Goal: Transaction & Acquisition: Purchase product/service

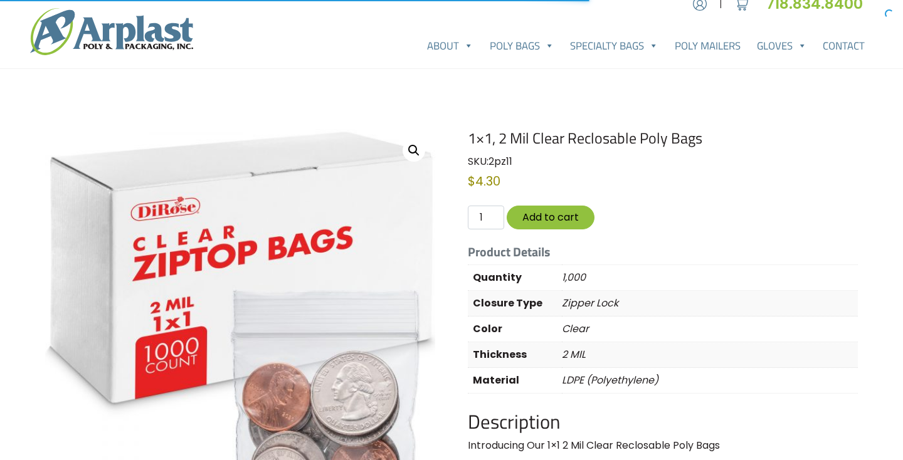
scroll to position [24, 0]
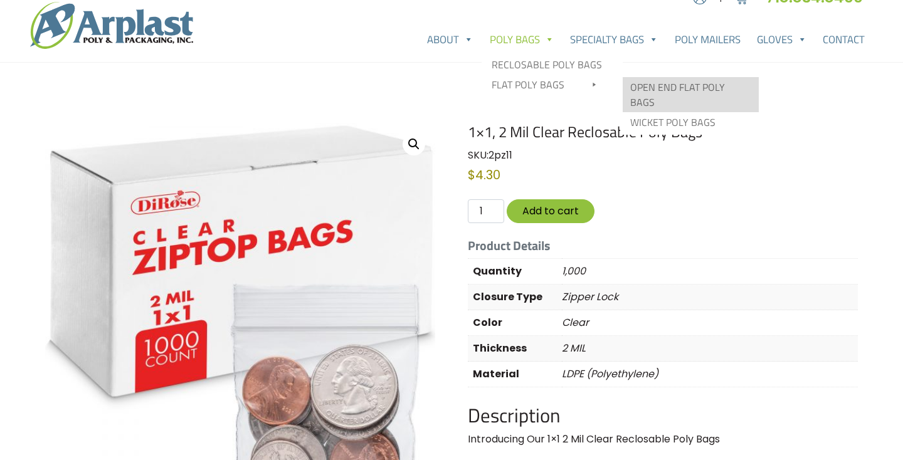
click at [644, 83] on link "Open End Flat Poly Bags" at bounding box center [691, 94] width 136 height 35
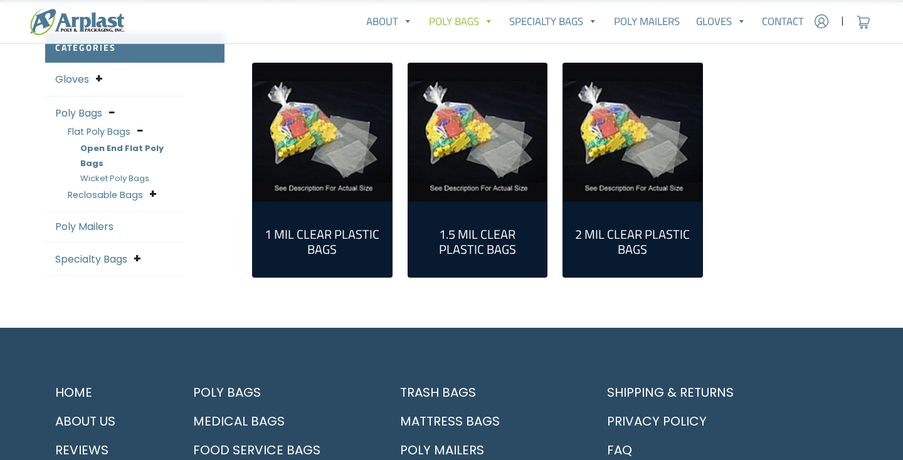
scroll to position [332, 0]
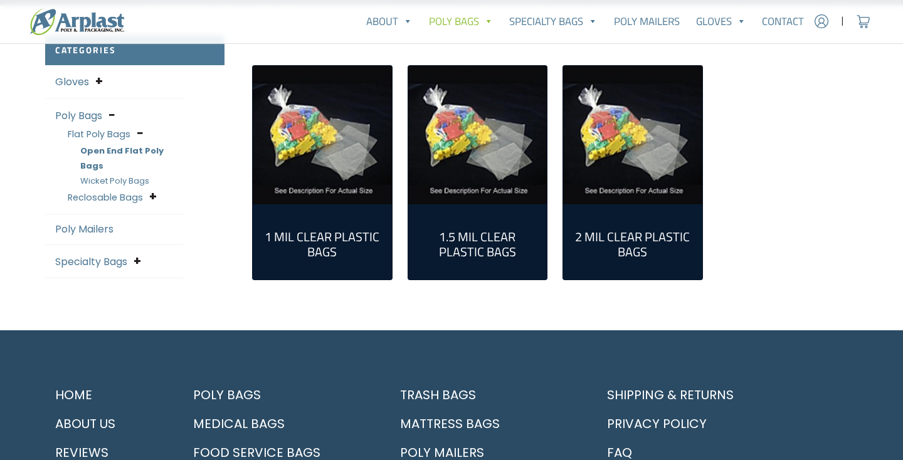
click at [323, 244] on h2 "1 Mil Clear Plastic Bags (79)" at bounding box center [322, 245] width 119 height 30
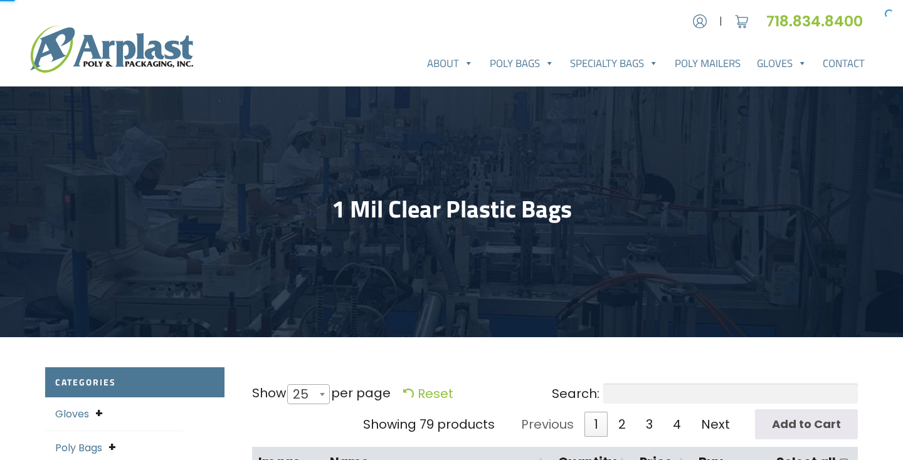
select select "25"
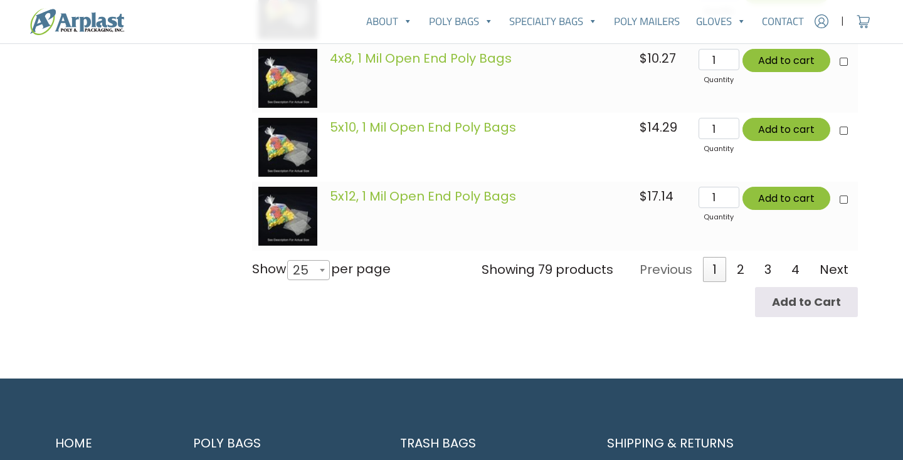
scroll to position [1958, 0]
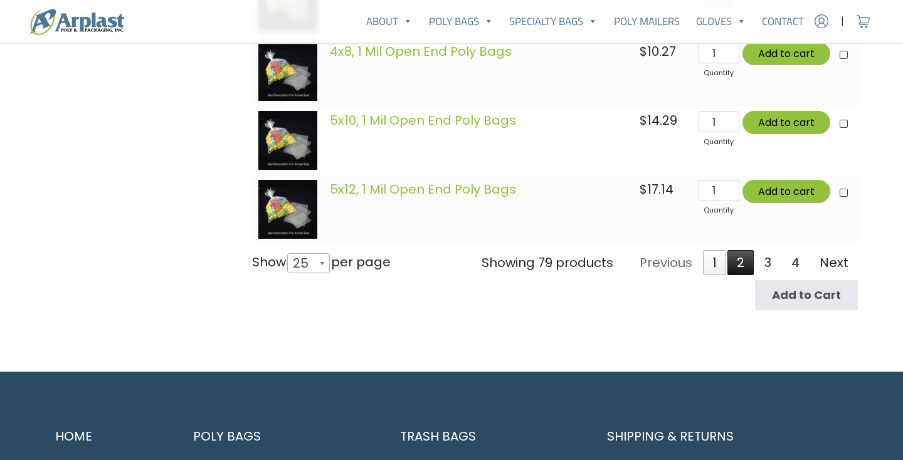
click at [740, 267] on link "2" at bounding box center [740, 262] width 26 height 25
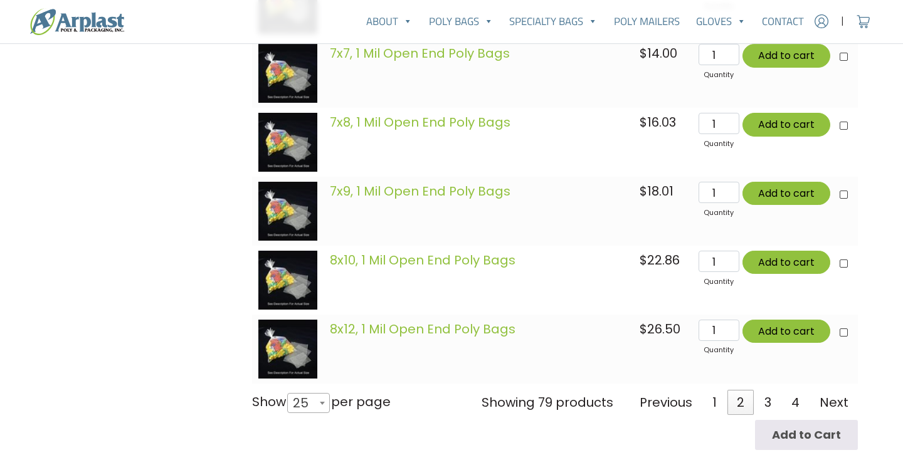
scroll to position [1824, 0]
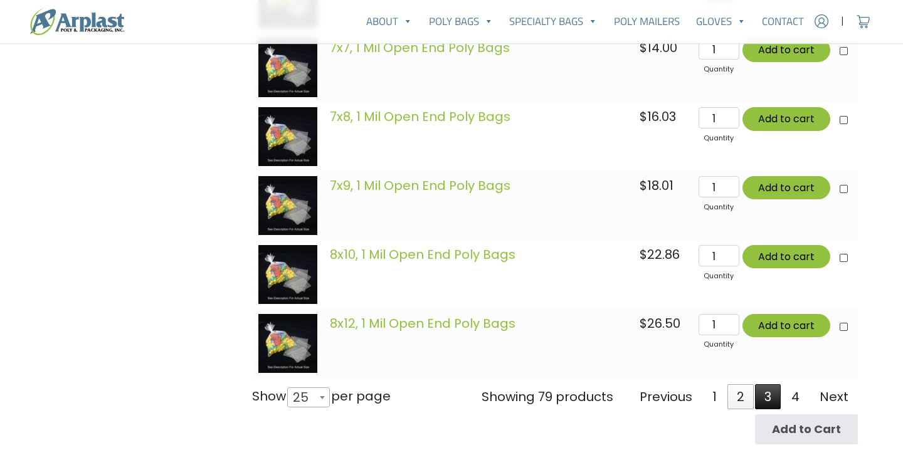
click at [768, 394] on link "3" at bounding box center [768, 396] width 26 height 25
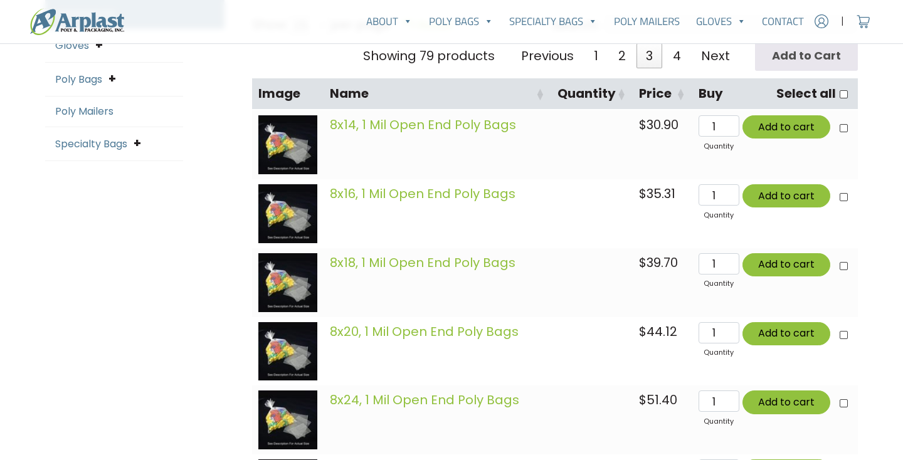
scroll to position [369, 0]
click at [112, 75] on span at bounding box center [112, 78] width 8 height 17
click at [112, 75] on span at bounding box center [111, 78] width 6 height 17
click at [110, 80] on span at bounding box center [112, 78] width 8 height 17
click at [106, 97] on link "Flat Poly Bags" at bounding box center [99, 98] width 63 height 13
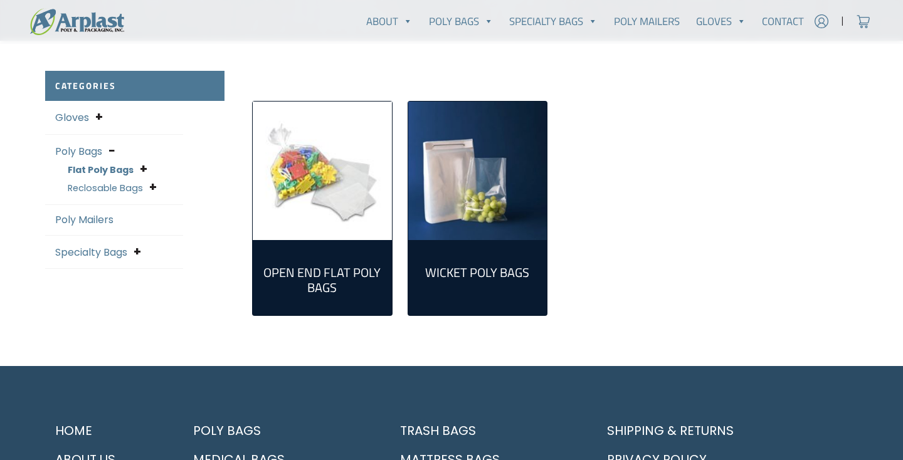
scroll to position [297, 0]
click at [331, 265] on h2 "Open End Flat Poly Bags (298)" at bounding box center [322, 280] width 119 height 30
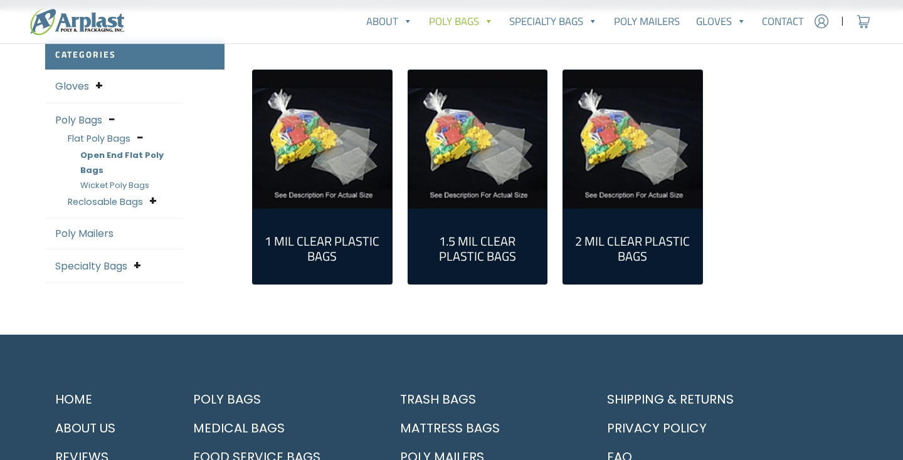
scroll to position [333, 0]
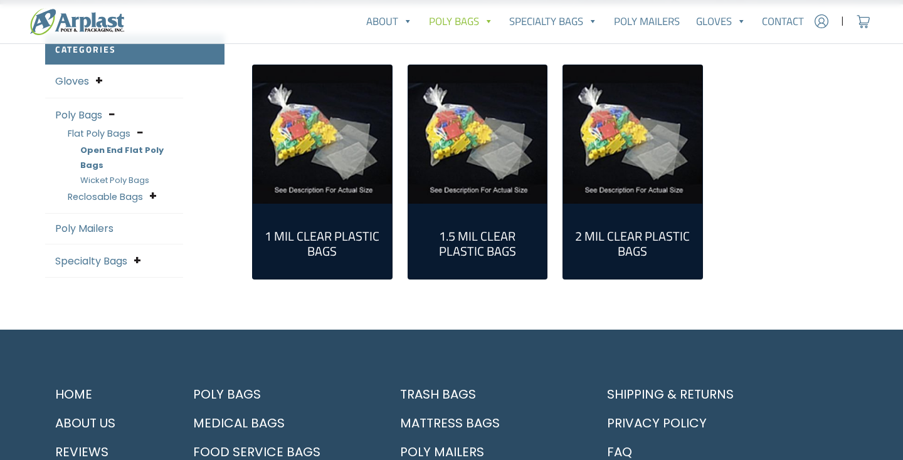
click at [302, 259] on link "1 Mil Clear Plastic Bags (79)" at bounding box center [322, 241] width 119 height 55
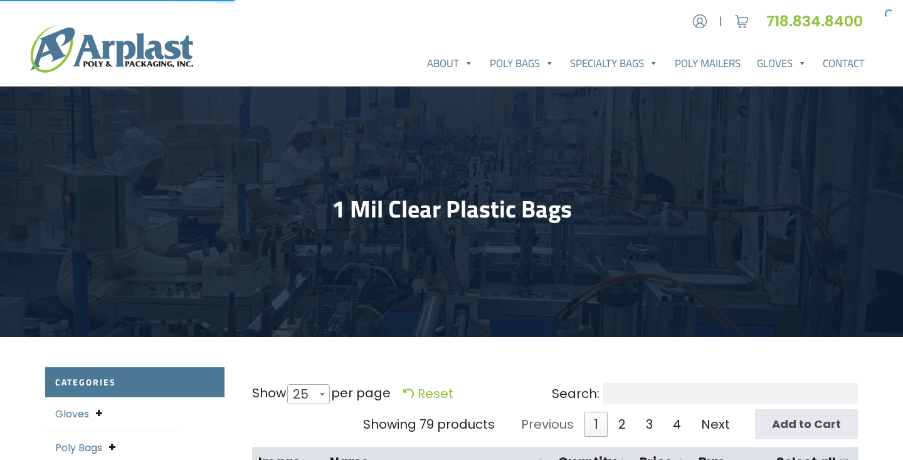
select select "25"
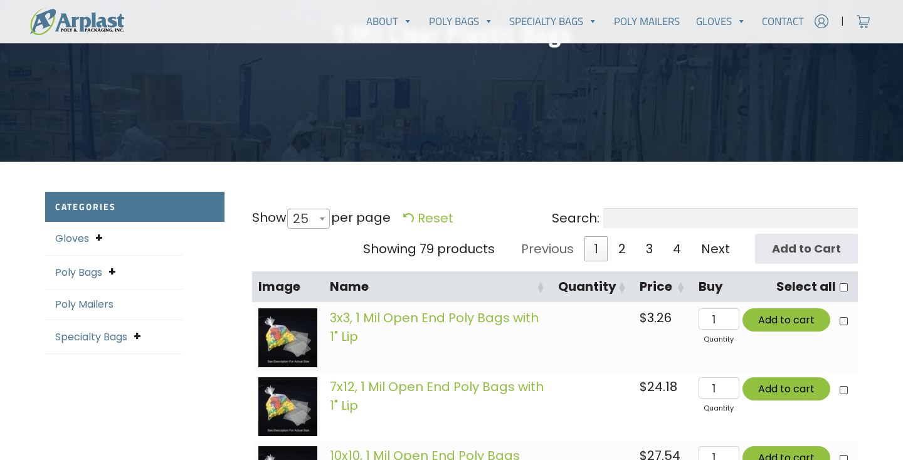
scroll to position [181, 0]
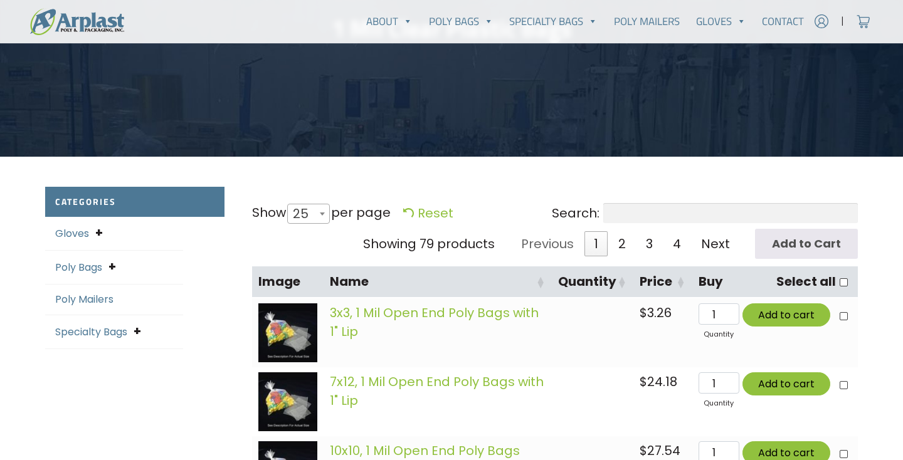
click at [647, 216] on input "Search:" at bounding box center [730, 213] width 255 height 20
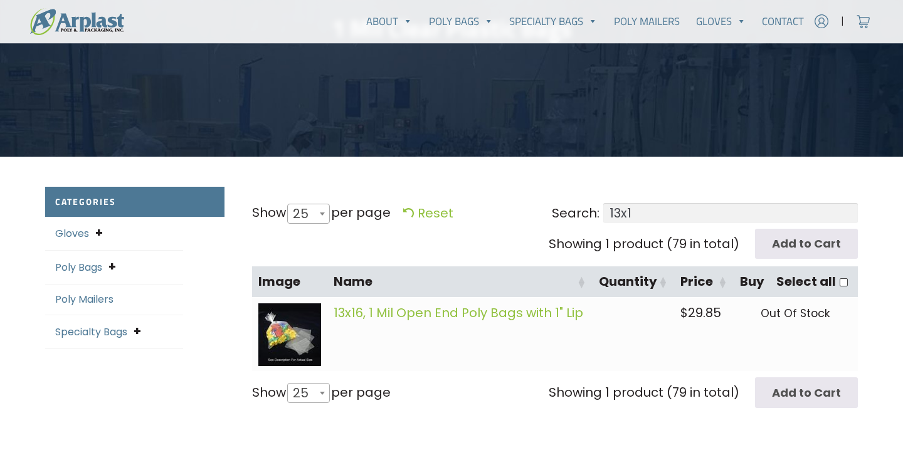
type input "13x1"
click at [557, 356] on td "13x16, 1 Mil Open End Poly Bags with 1" Lip" at bounding box center [460, 334] width 266 height 73
